Goal: Ask a question

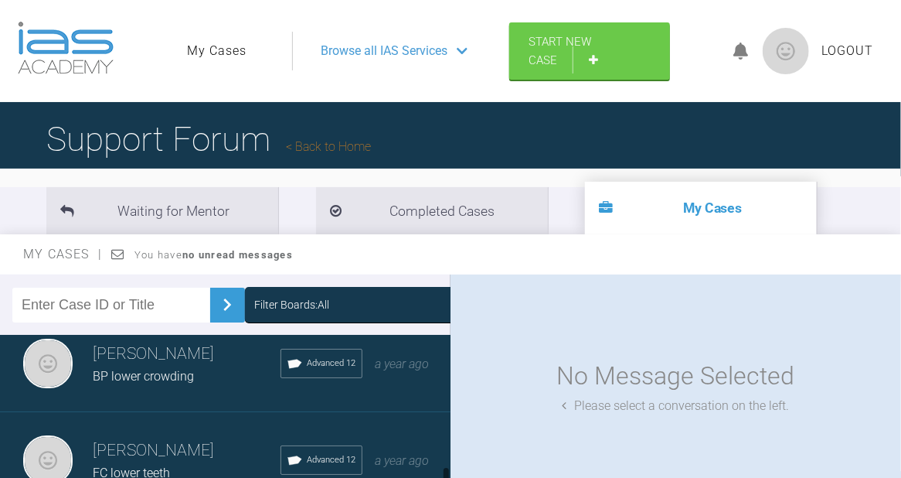
scroll to position [1116, 0]
click at [54, 304] on input "text" at bounding box center [111, 304] width 198 height 35
type input "af"
click at [215, 304] on img at bounding box center [227, 304] width 25 height 25
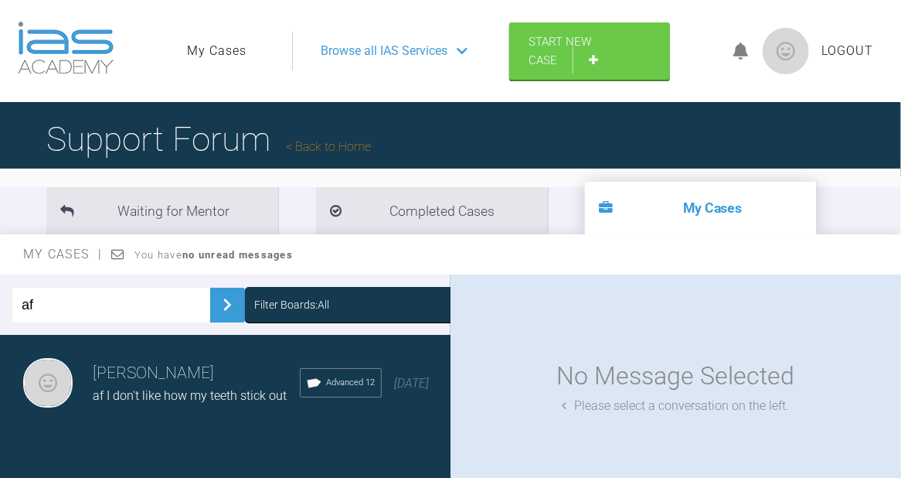
click at [161, 389] on span "af I don't like how my teeth stick out" at bounding box center [190, 395] width 194 height 15
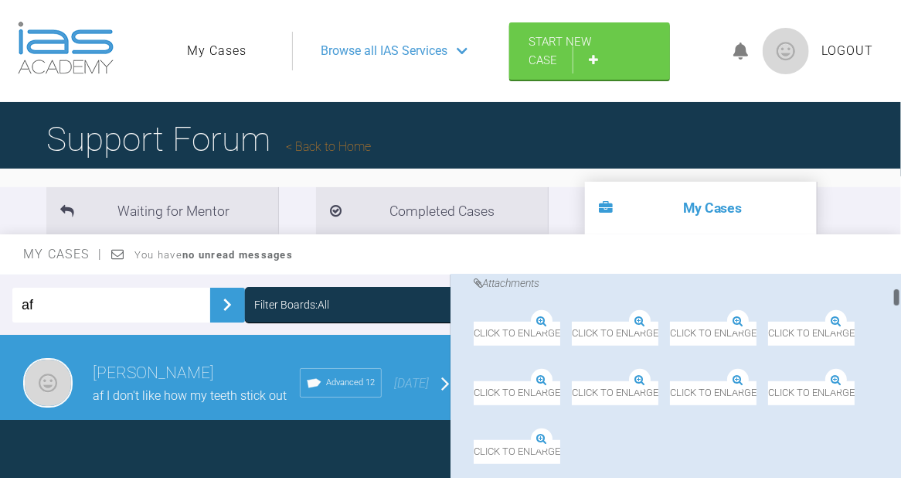
scroll to position [412, 0]
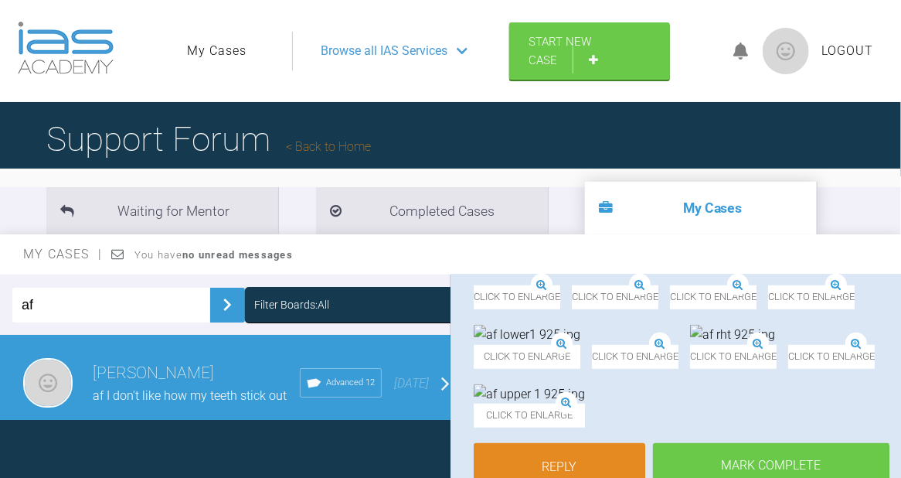
click at [670, 285] on img at bounding box center [670, 285] width 0 height 0
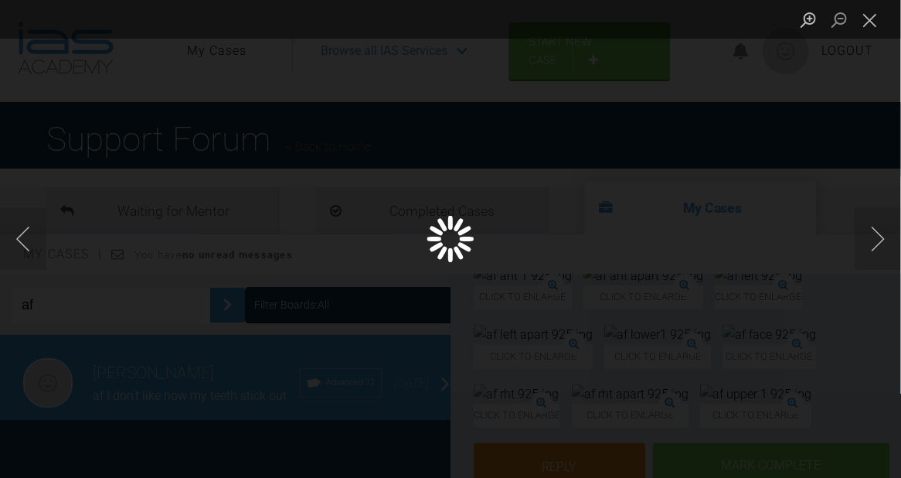
click at [563, 433] on div "Lightbox" at bounding box center [450, 239] width 901 height 478
click at [872, 25] on button "Close lightbox" at bounding box center [870, 19] width 31 height 27
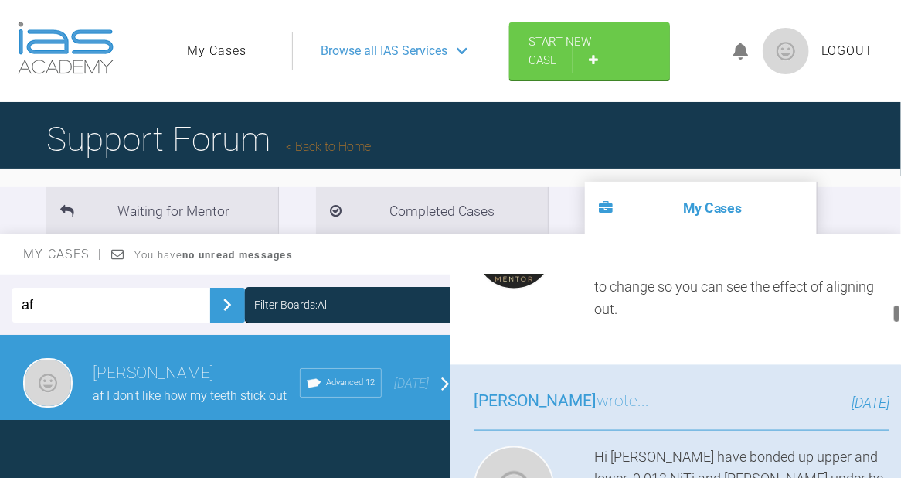
scroll to position [824, 0]
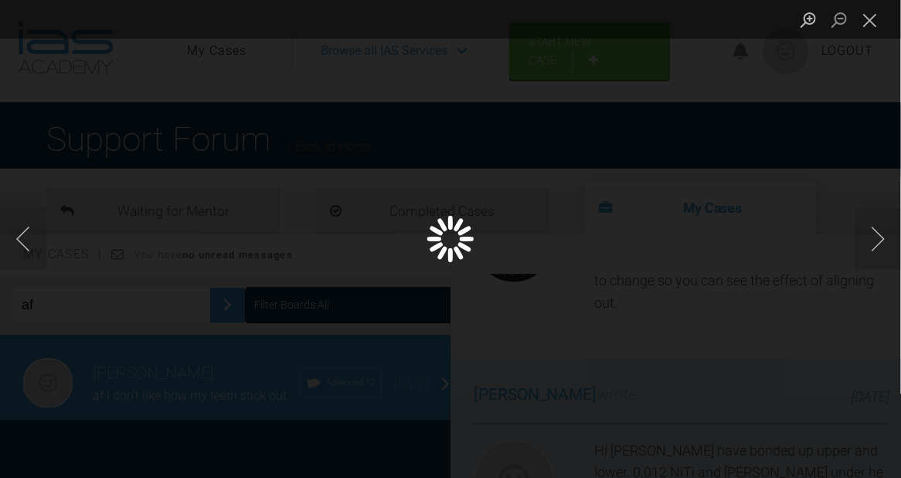
click at [556, 419] on div "Lightbox" at bounding box center [450, 239] width 901 height 478
click at [872, 22] on button "Close lightbox" at bounding box center [870, 19] width 31 height 27
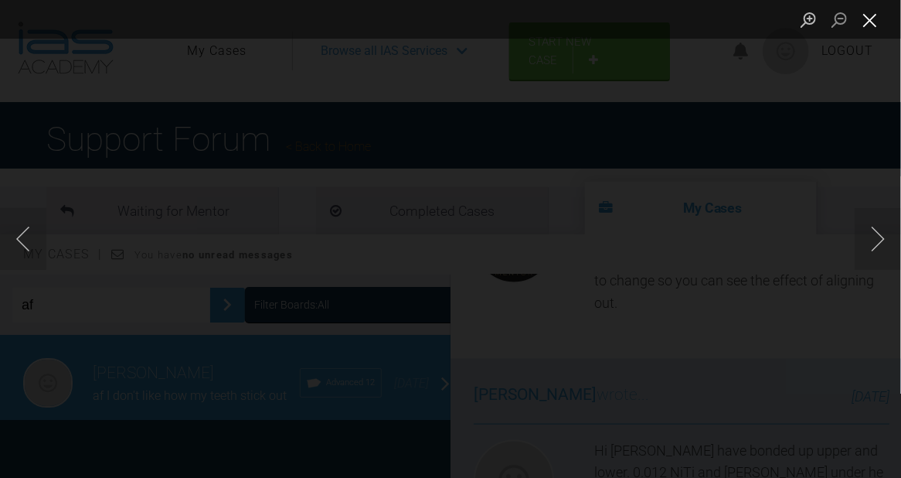
click at [873, 23] on button "Close lightbox" at bounding box center [870, 19] width 31 height 27
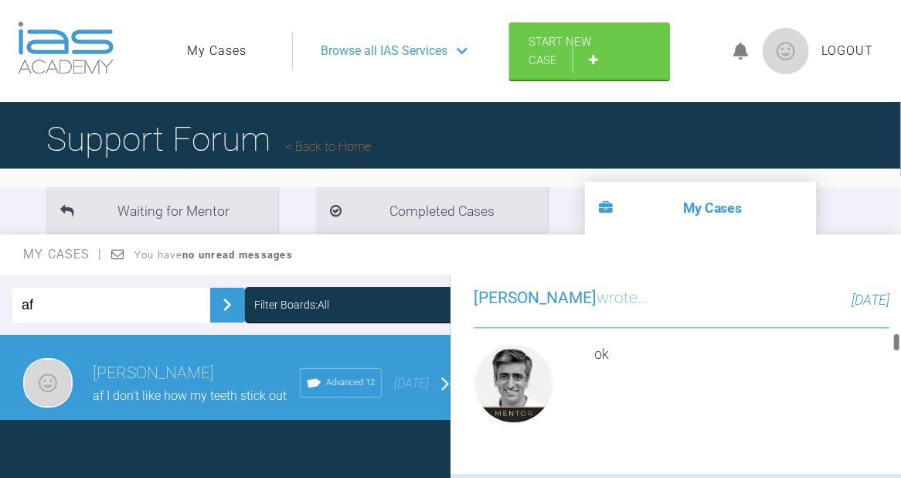
scroll to position [1648, 0]
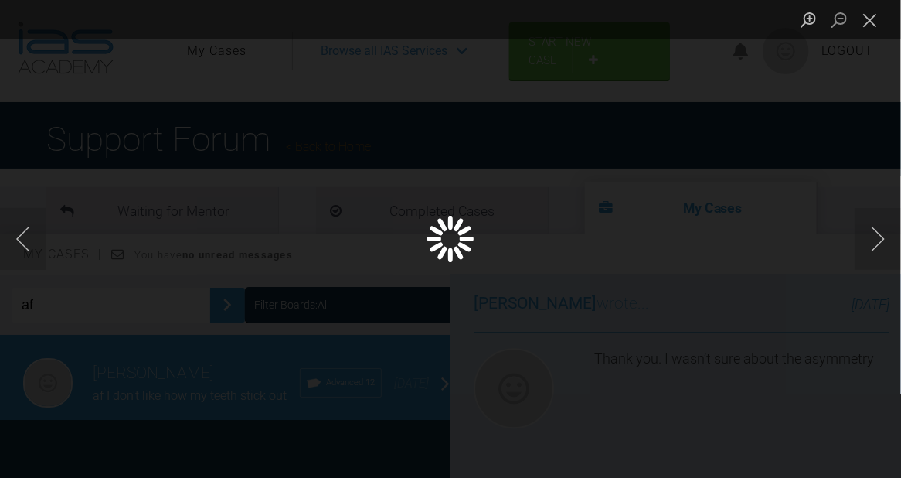
click at [560, 406] on div "Lightbox" at bounding box center [450, 239] width 901 height 478
click at [861, 17] on button "Close lightbox" at bounding box center [870, 19] width 31 height 27
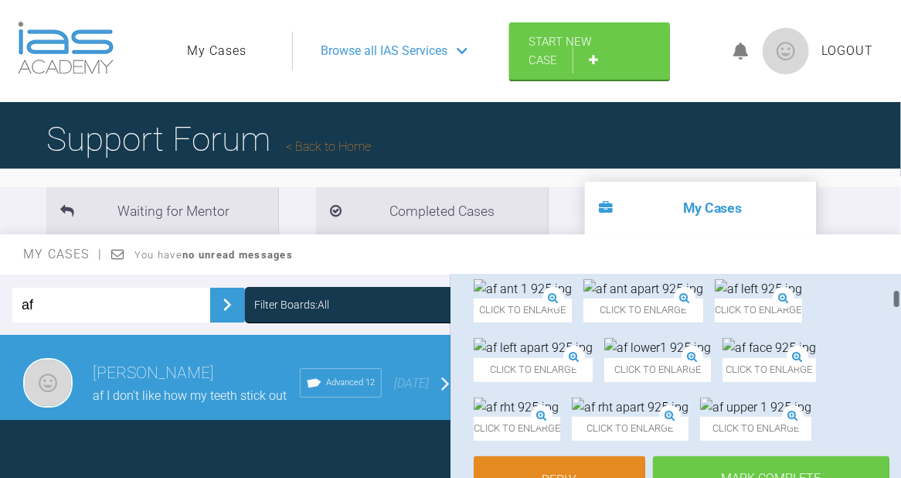
scroll to position [412, 0]
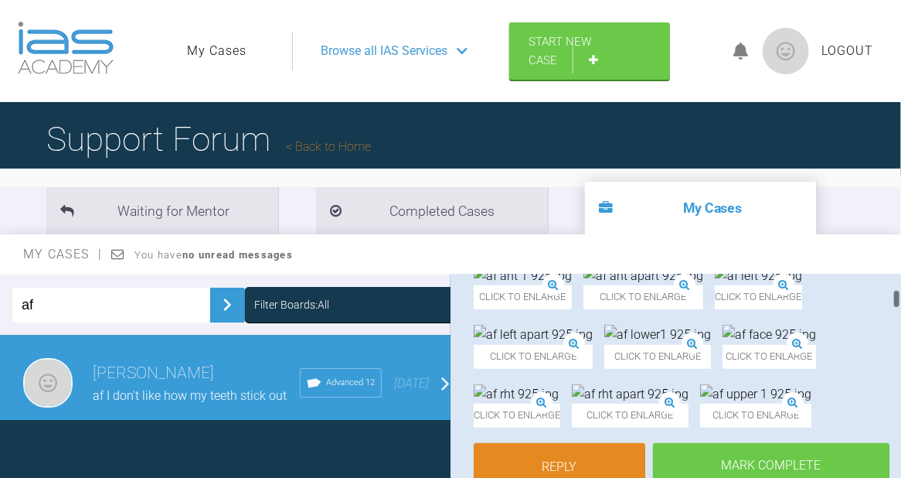
click at [572, 286] on img at bounding box center [523, 276] width 98 height 20
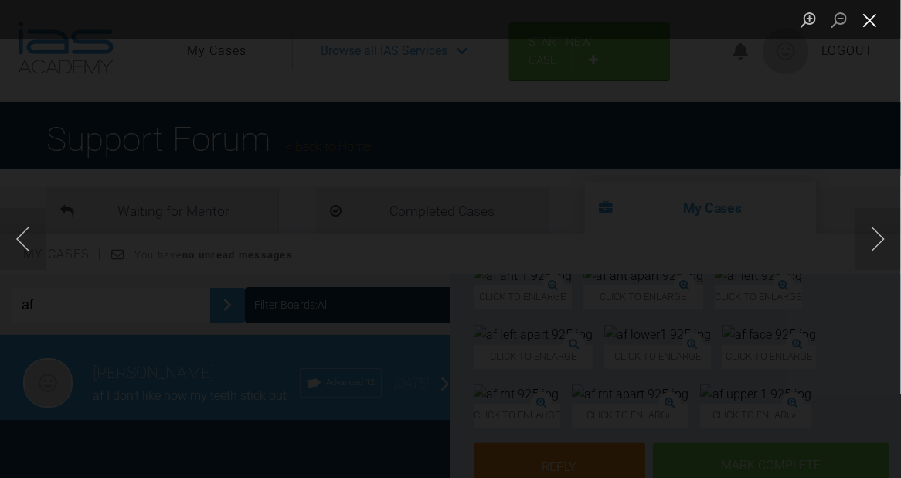
click at [871, 19] on button "Close lightbox" at bounding box center [870, 19] width 31 height 27
